Goal: Navigation & Orientation: Locate item on page

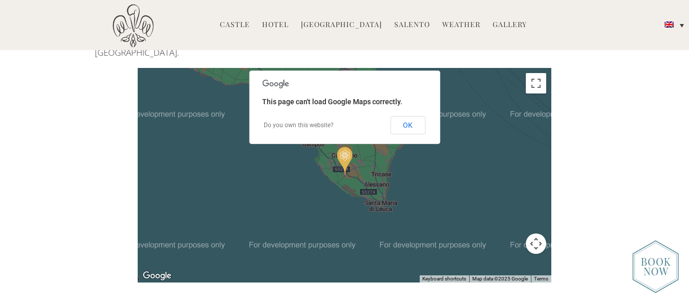
scroll to position [2193, 0]
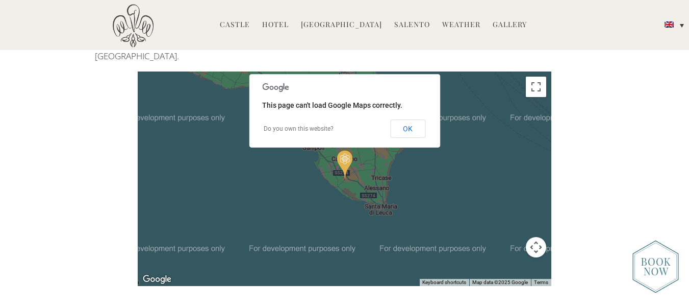
click at [440, 167] on div at bounding box center [345, 178] width 414 height 214
click at [537, 237] on button "Map camera controls" at bounding box center [536, 247] width 20 height 20
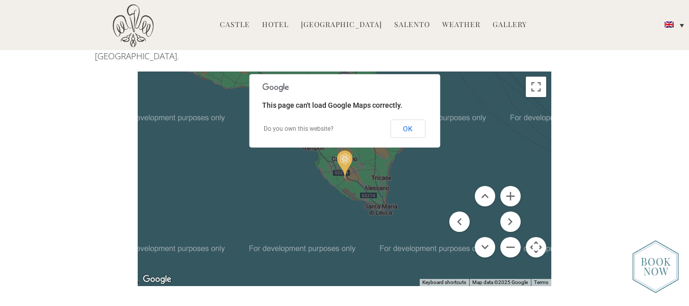
click at [537, 237] on button "Map camera controls" at bounding box center [536, 247] width 20 height 20
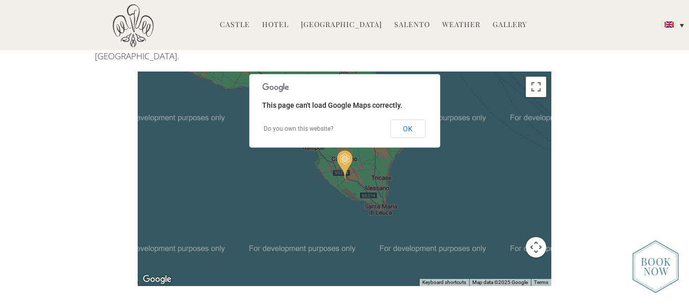
click at [531, 237] on button "Map camera controls" at bounding box center [536, 247] width 20 height 20
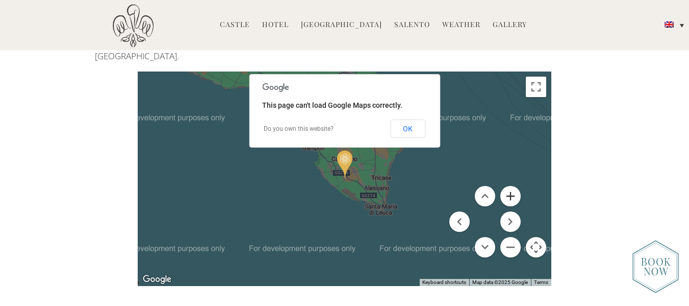
click at [514, 186] on button "Zoom in" at bounding box center [510, 196] width 20 height 20
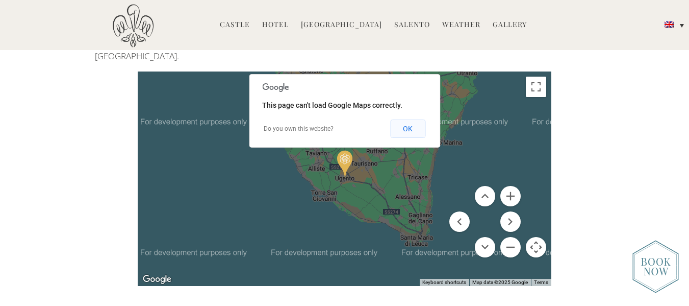
click at [411, 119] on button "OK" at bounding box center [407, 128] width 35 height 18
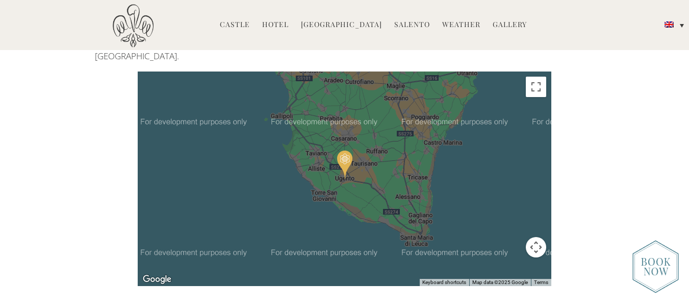
click at [537, 239] on button "Map camera controls" at bounding box center [536, 247] width 20 height 20
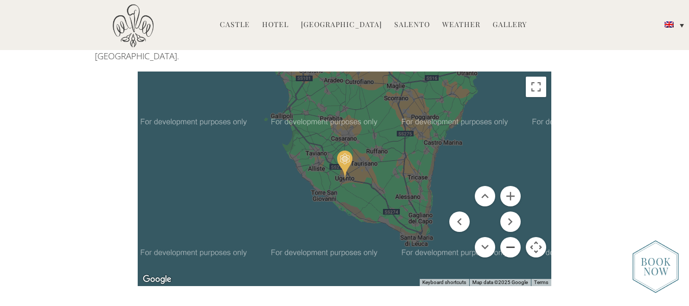
click at [512, 237] on button "Zoom out" at bounding box center [510, 247] width 20 height 20
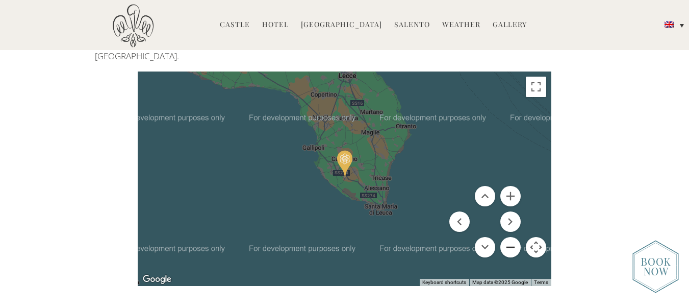
click at [512, 237] on button "Zoom out" at bounding box center [510, 247] width 20 height 20
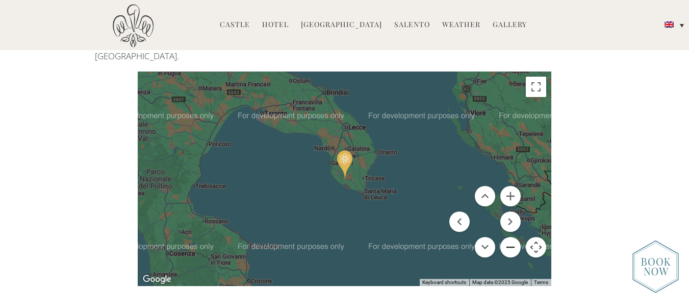
click at [512, 237] on button "Zoom out" at bounding box center [510, 247] width 20 height 20
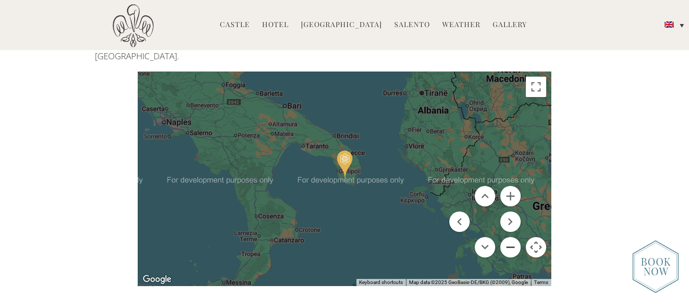
click at [513, 237] on button "Zoom out" at bounding box center [510, 247] width 20 height 20
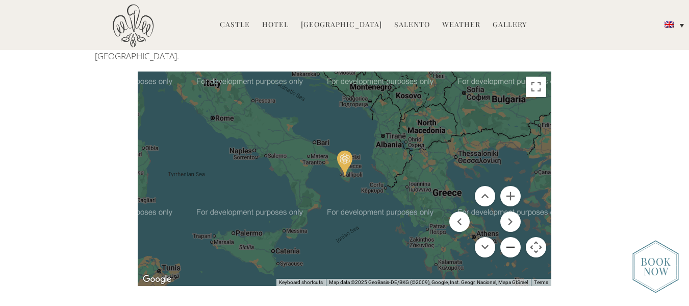
click at [506, 237] on button "Zoom out" at bounding box center [510, 247] width 20 height 20
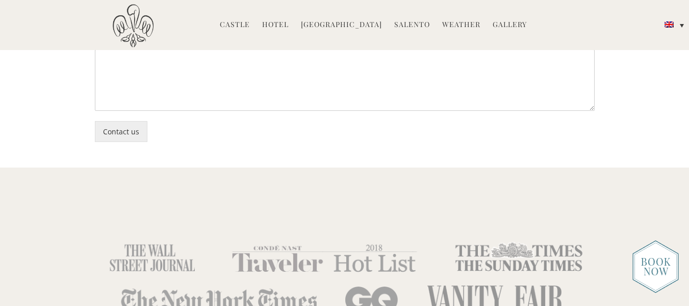
scroll to position [3009, 0]
